Goal: Transaction & Acquisition: Purchase product/service

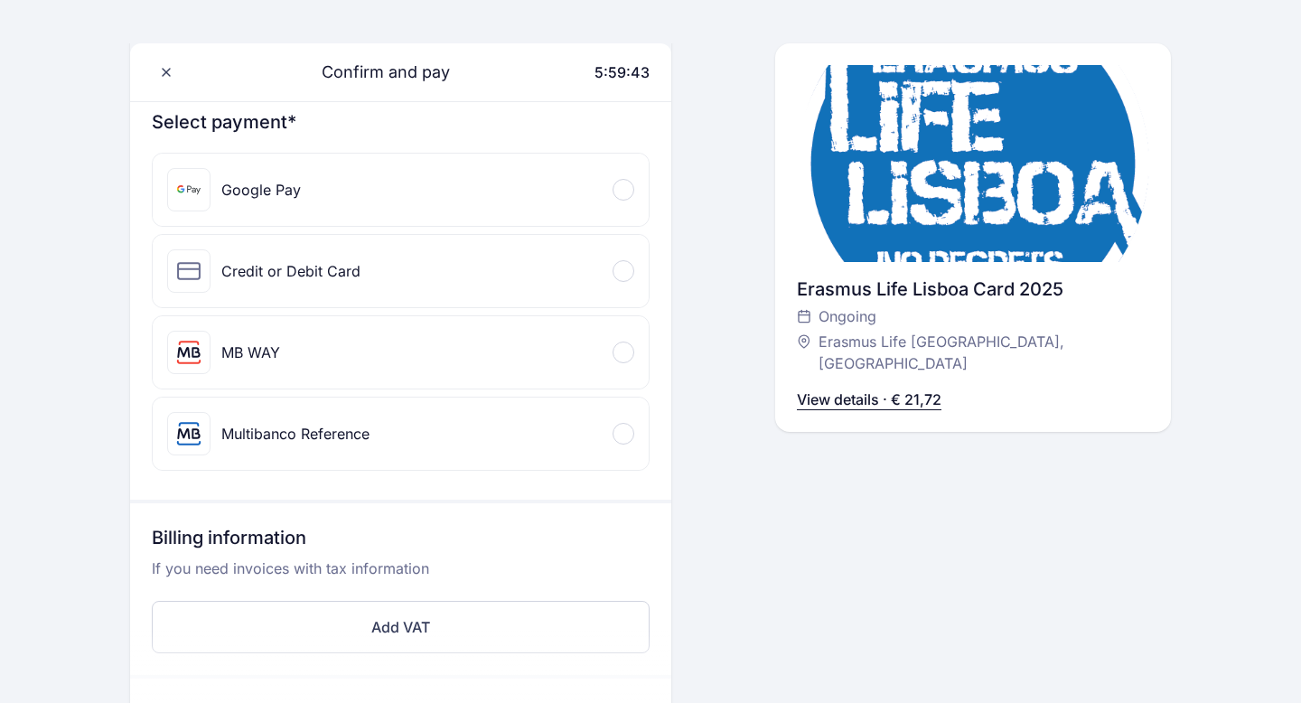
scroll to position [204, 0]
click at [450, 271] on div "Credit or Debit Card" at bounding box center [401, 270] width 496 height 72
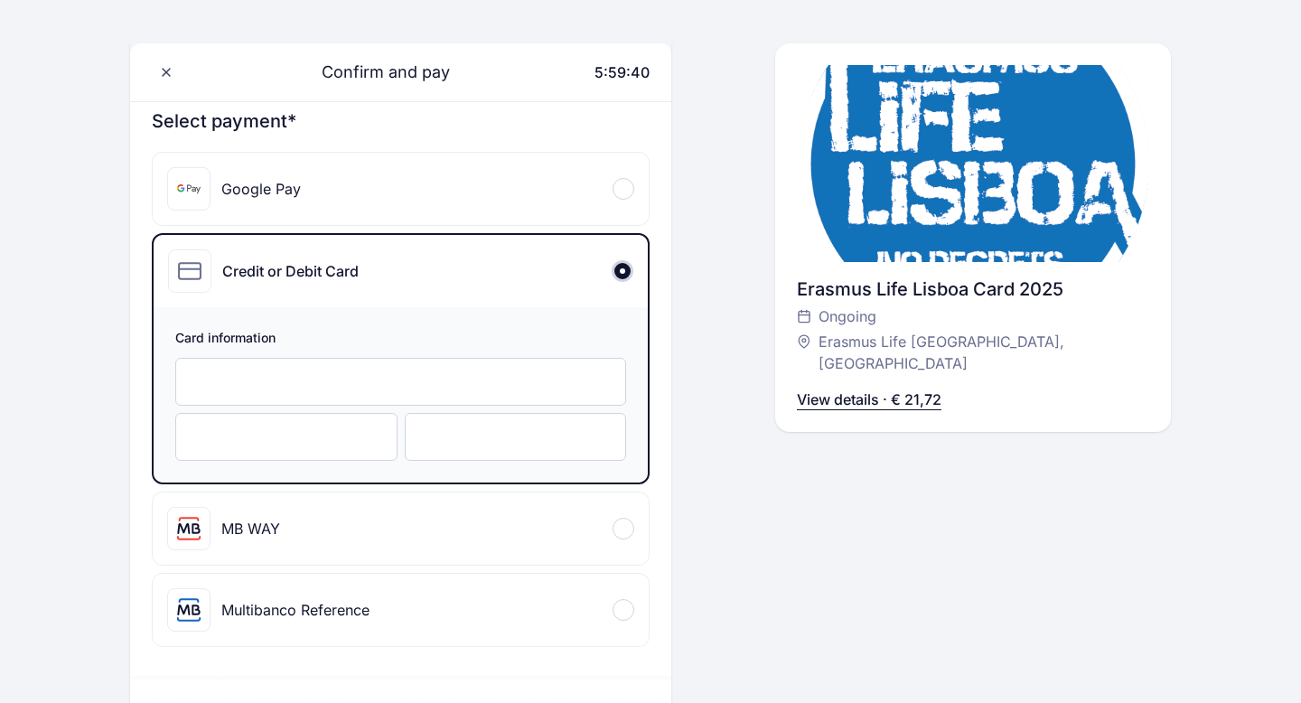
click at [415, 273] on div "Credit or Debit Card" at bounding box center [401, 271] width 494 height 72
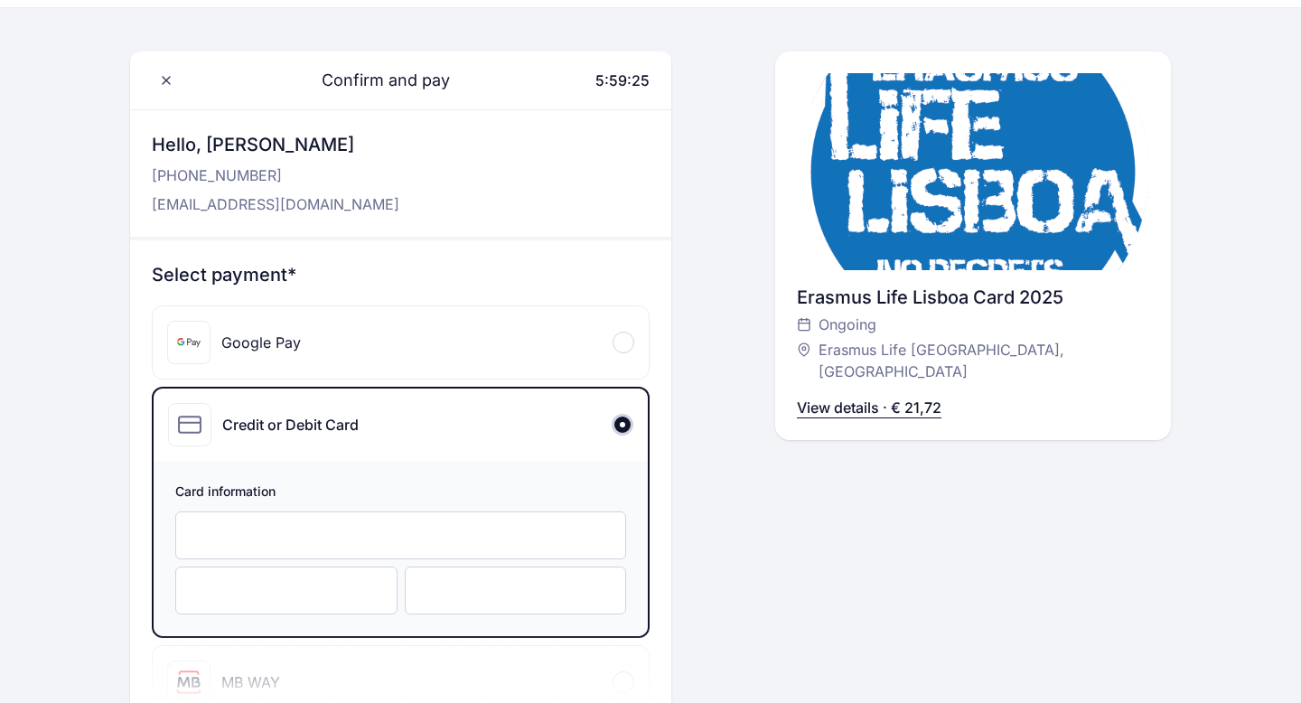
scroll to position [48, 0]
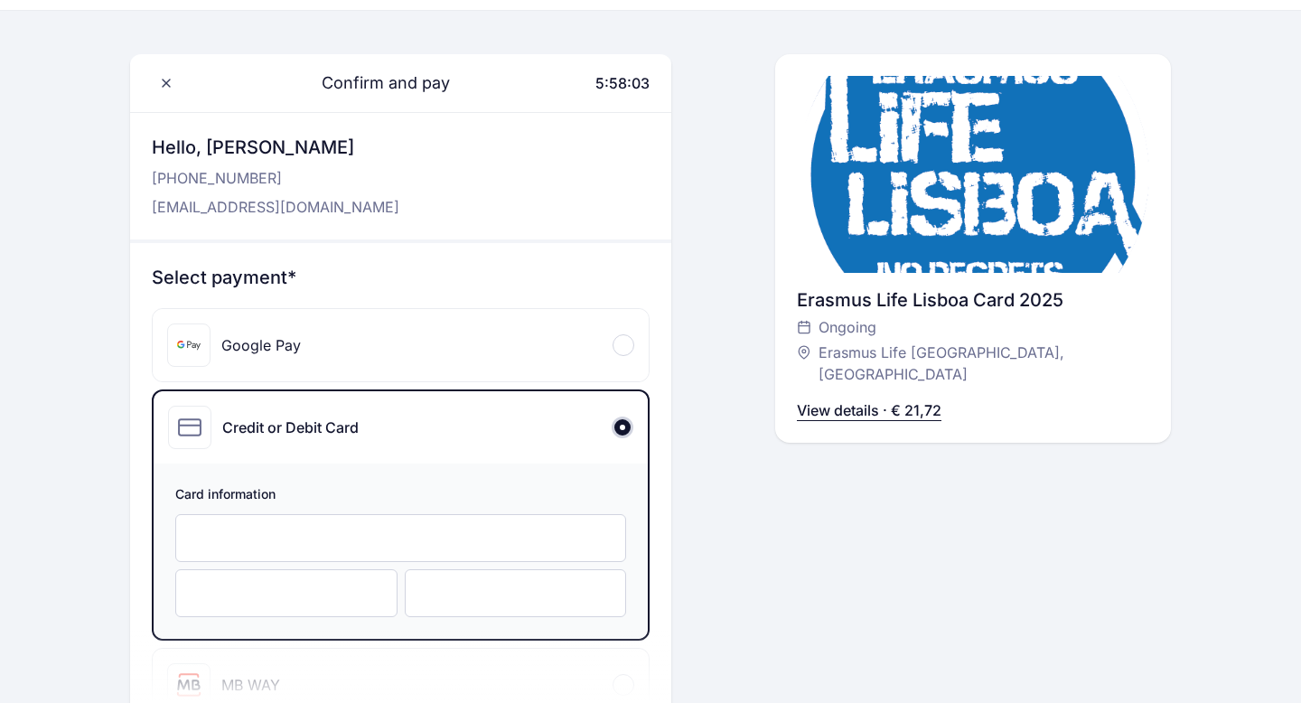
click at [741, 655] on div "Confirm and pay 5:58:03 Hello, [PERSON_NAME] [PHONE_NUMBER] [EMAIL_ADDRESS][DOM…" at bounding box center [650, 578] width 1041 height 1049
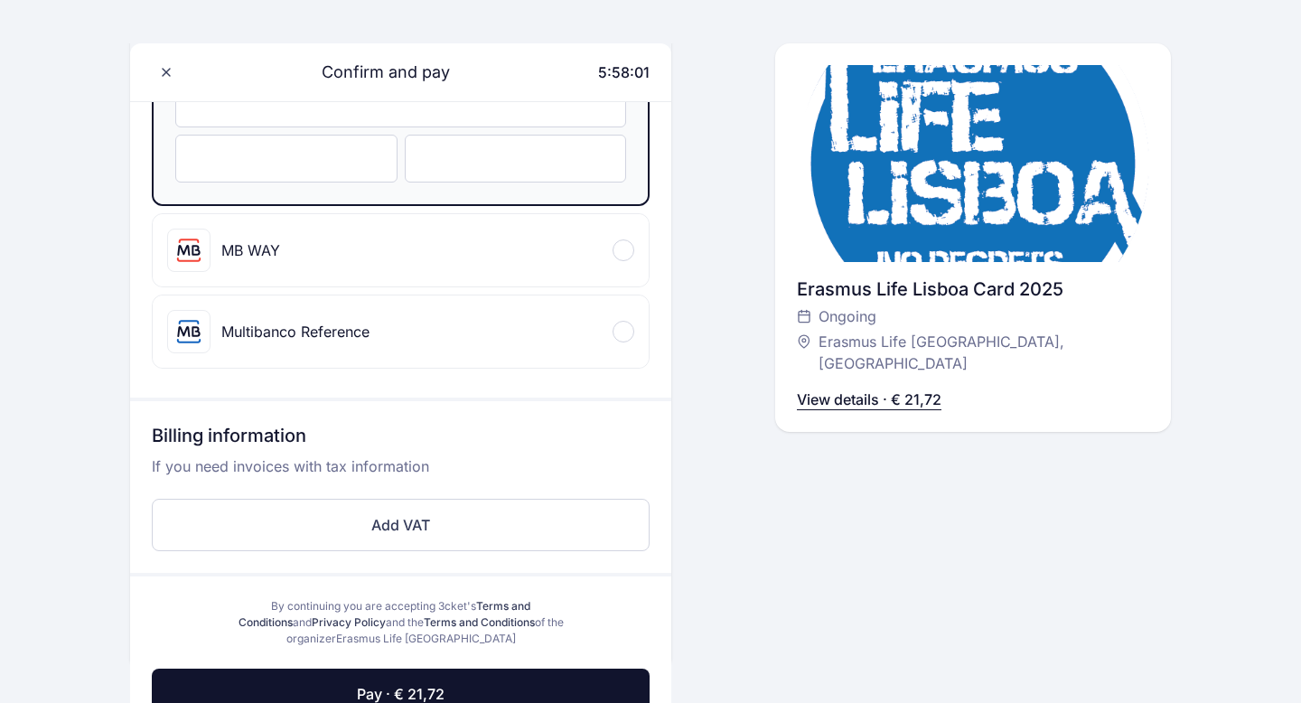
scroll to position [527, 0]
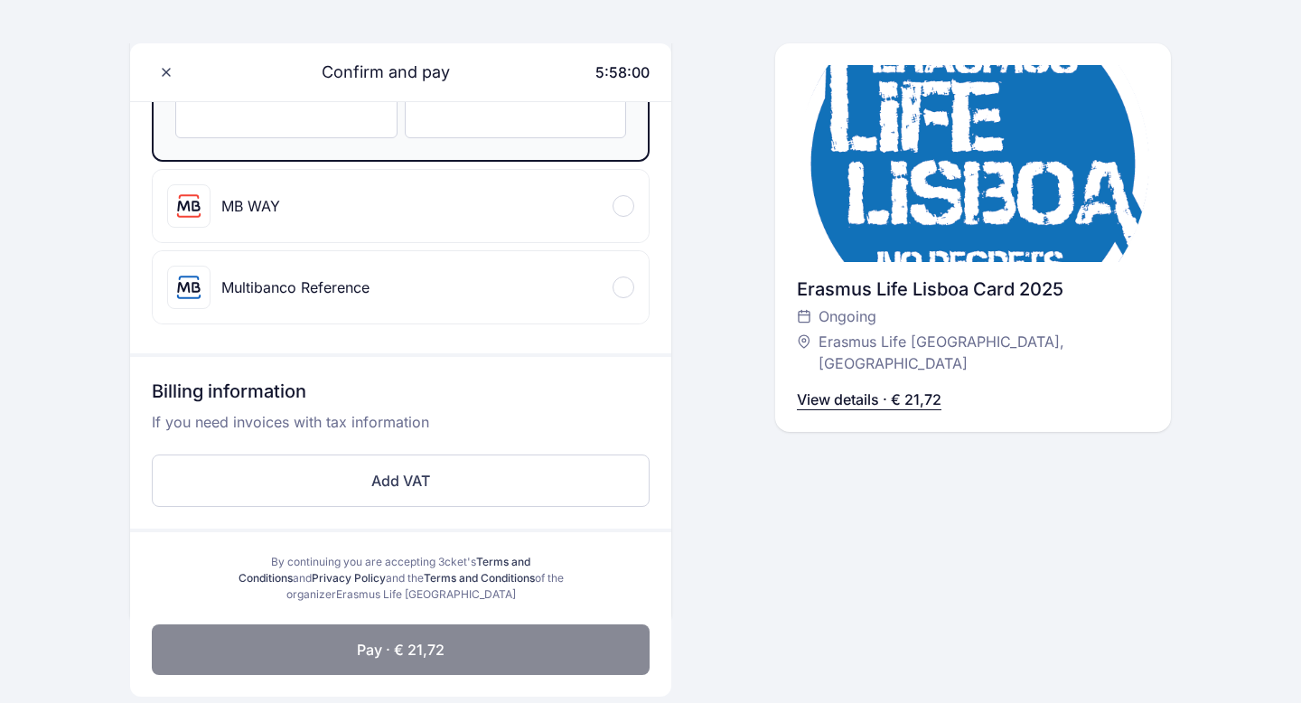
click at [528, 663] on button "Pay · € 21,72" at bounding box center [401, 649] width 498 height 51
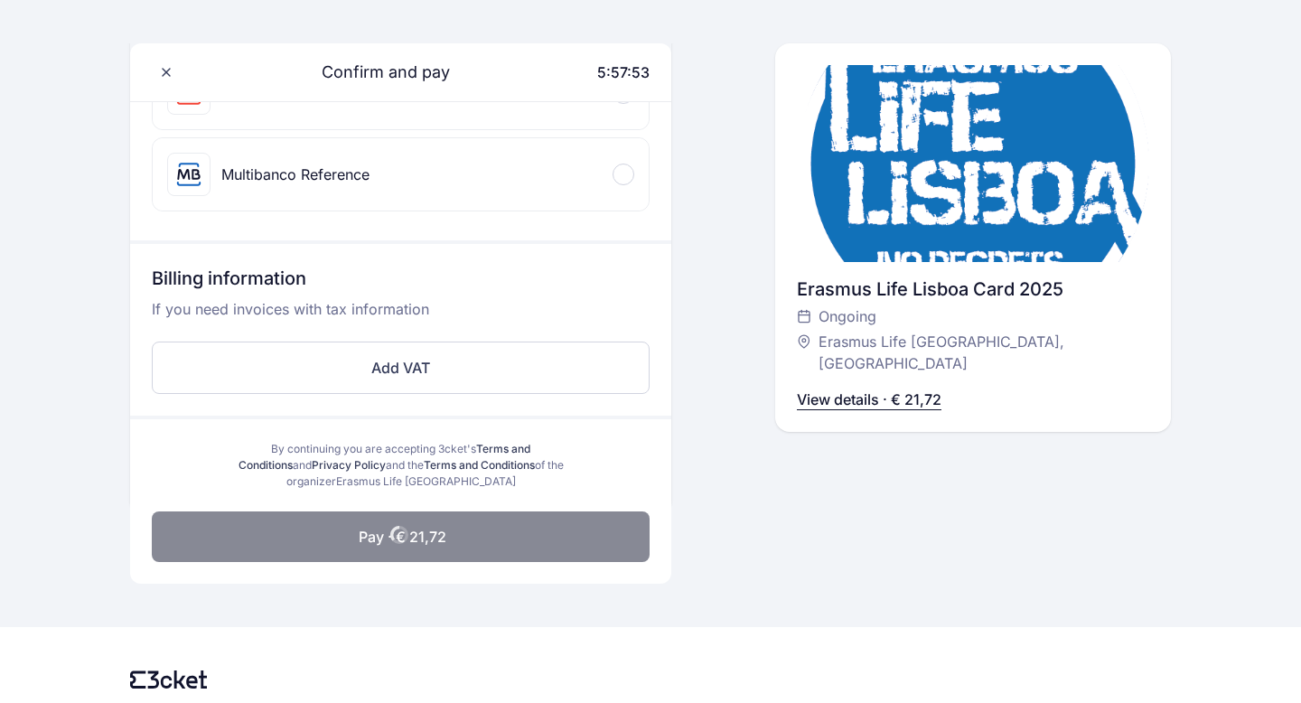
scroll to position [652, 0]
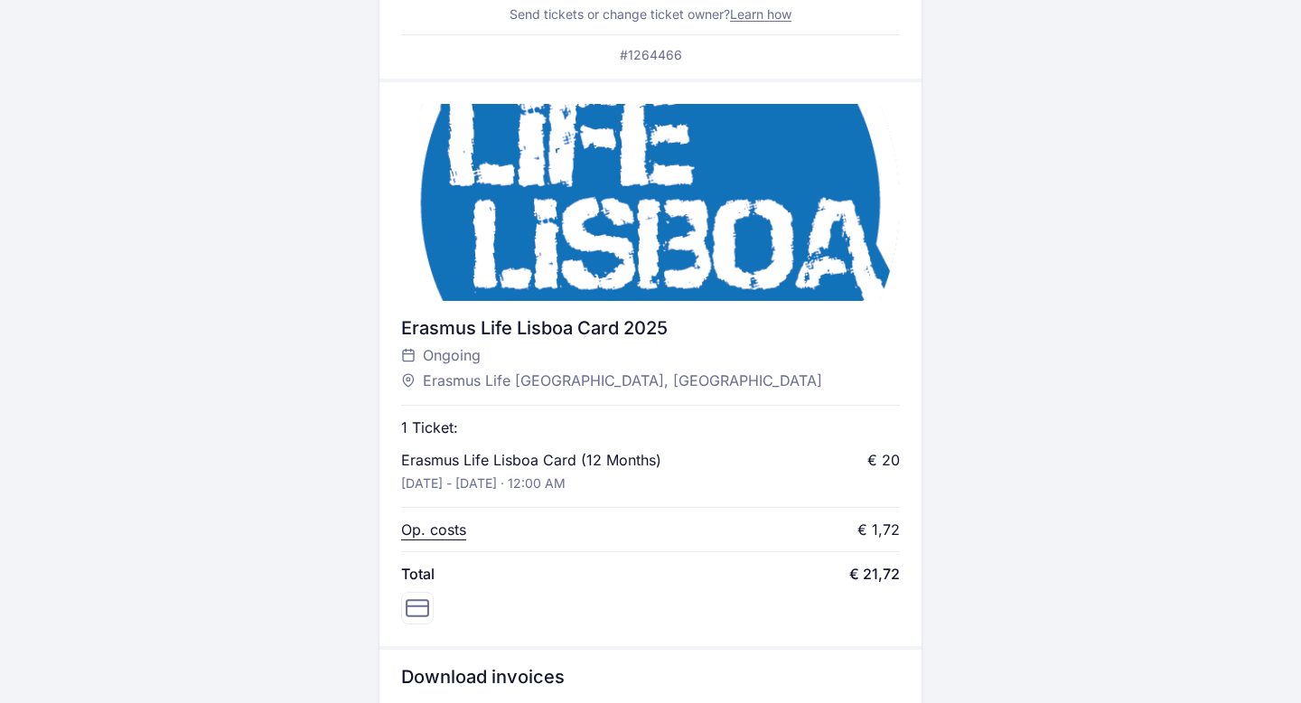
scroll to position [445, 0]
